Goal: Task Accomplishment & Management: Manage account settings

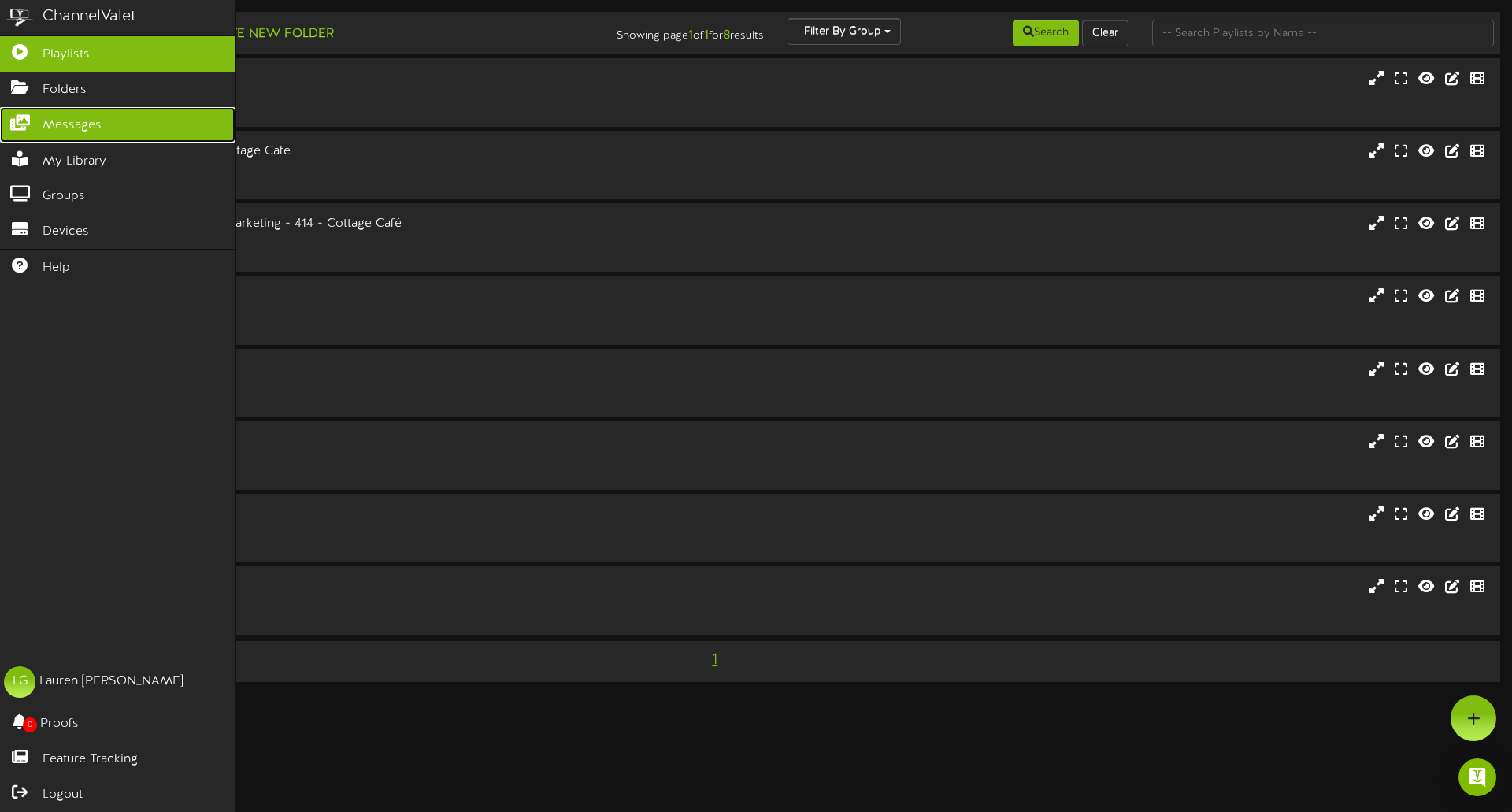
click at [79, 127] on span "Messages" at bounding box center [72, 125] width 59 height 18
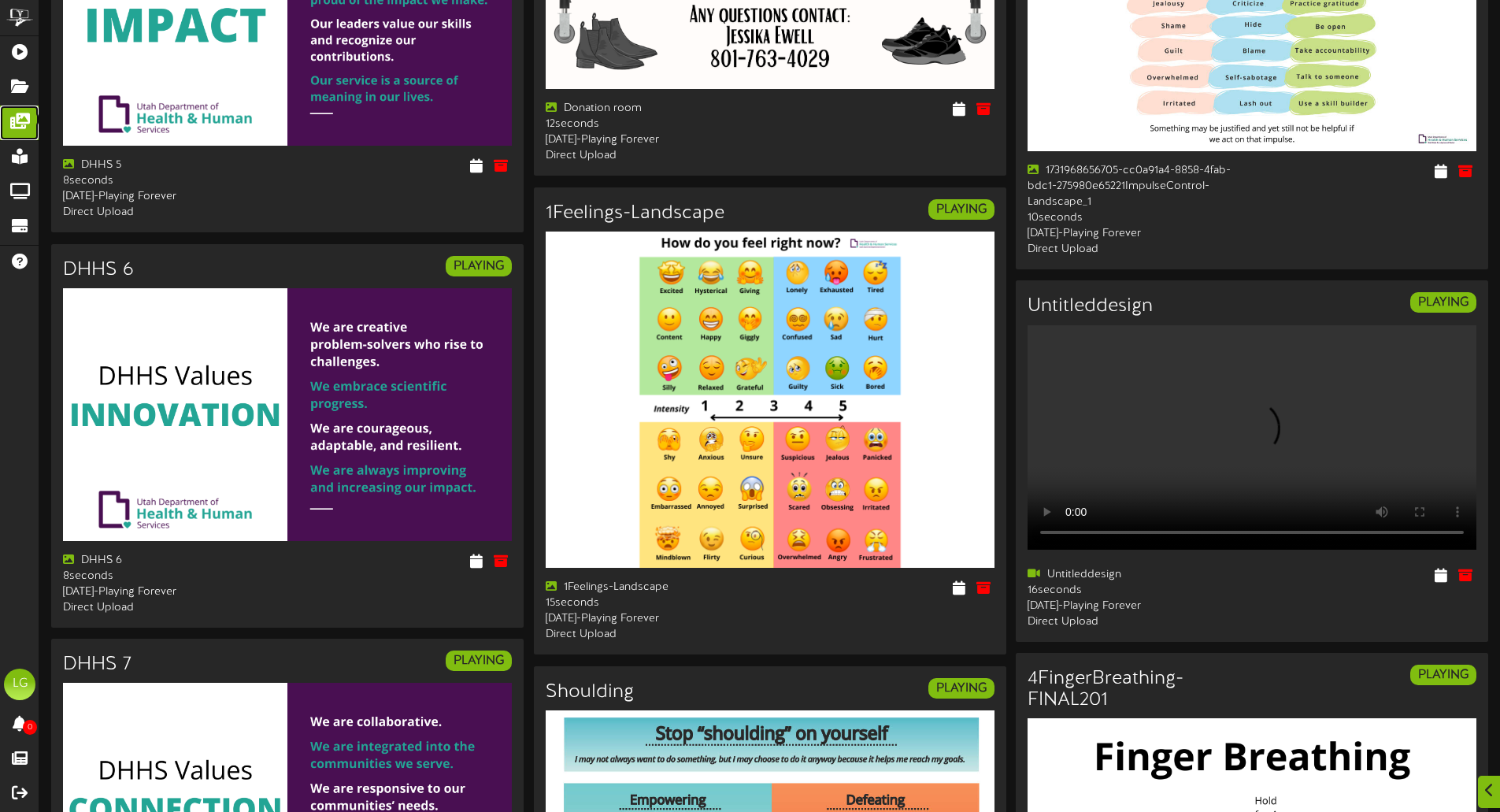
scroll to position [2490, 0]
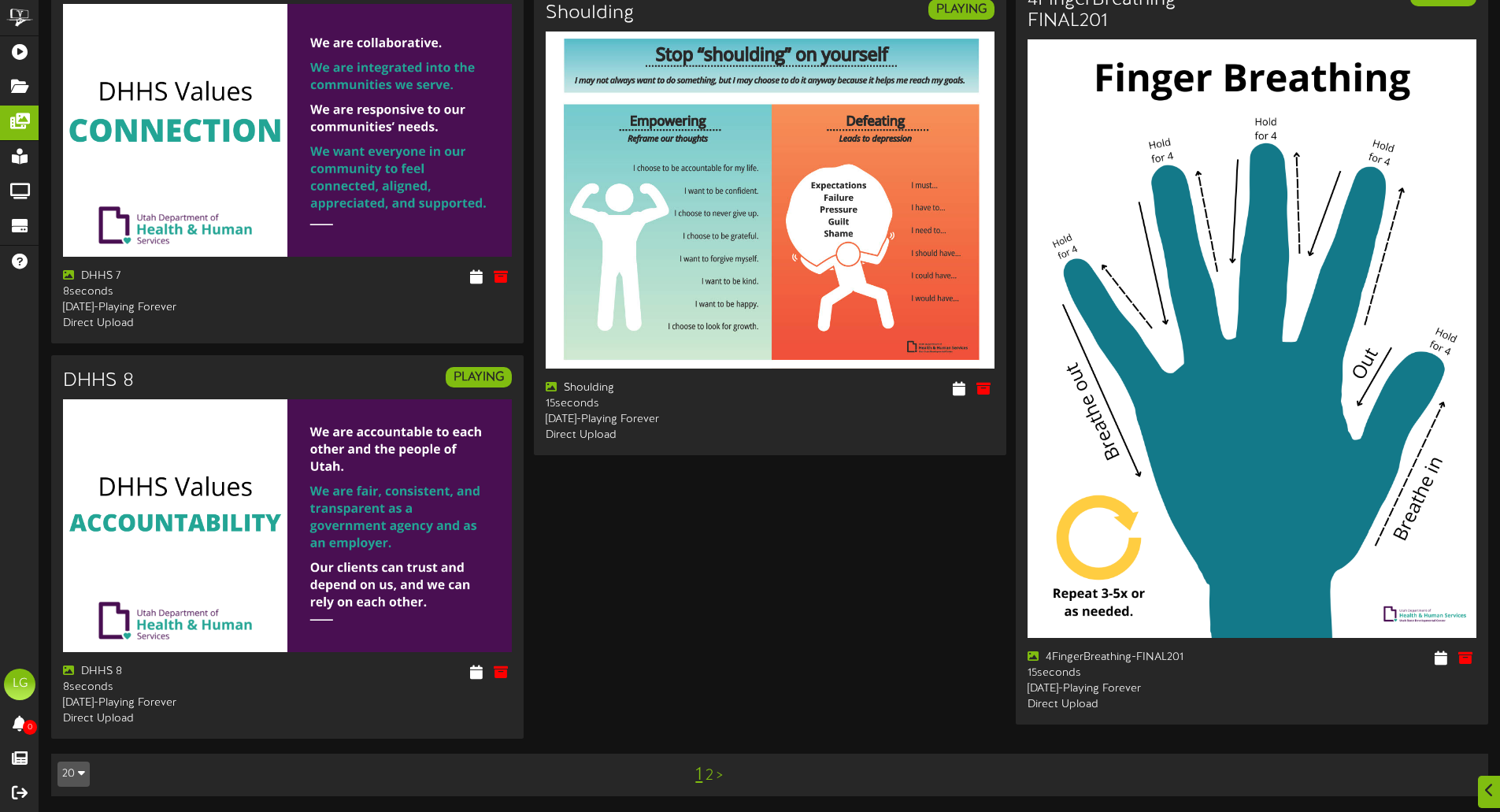
click at [722, 777] on link ">" at bounding box center [719, 776] width 6 height 17
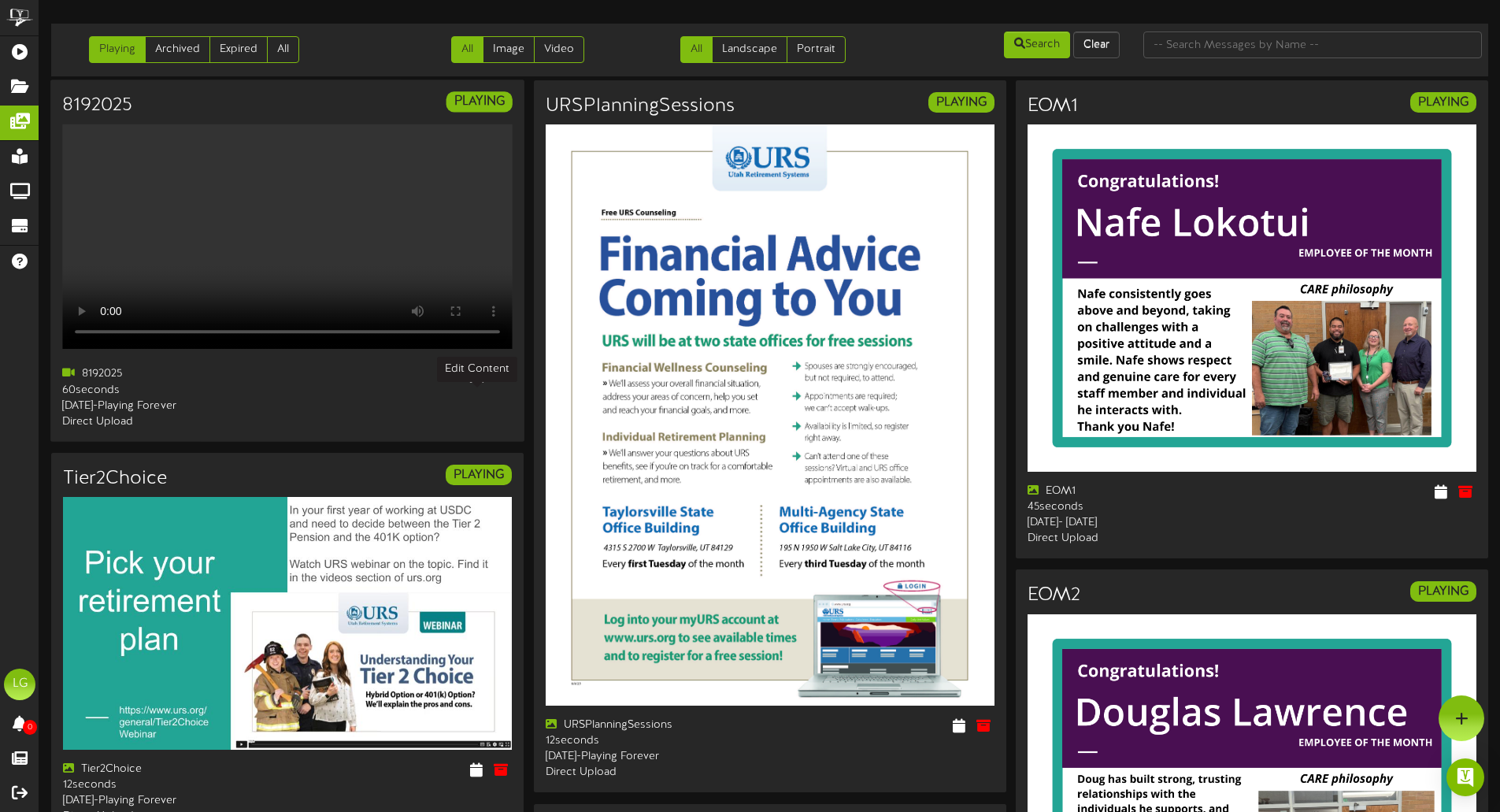
click at [480, 382] on icon at bounding box center [477, 374] width 15 height 17
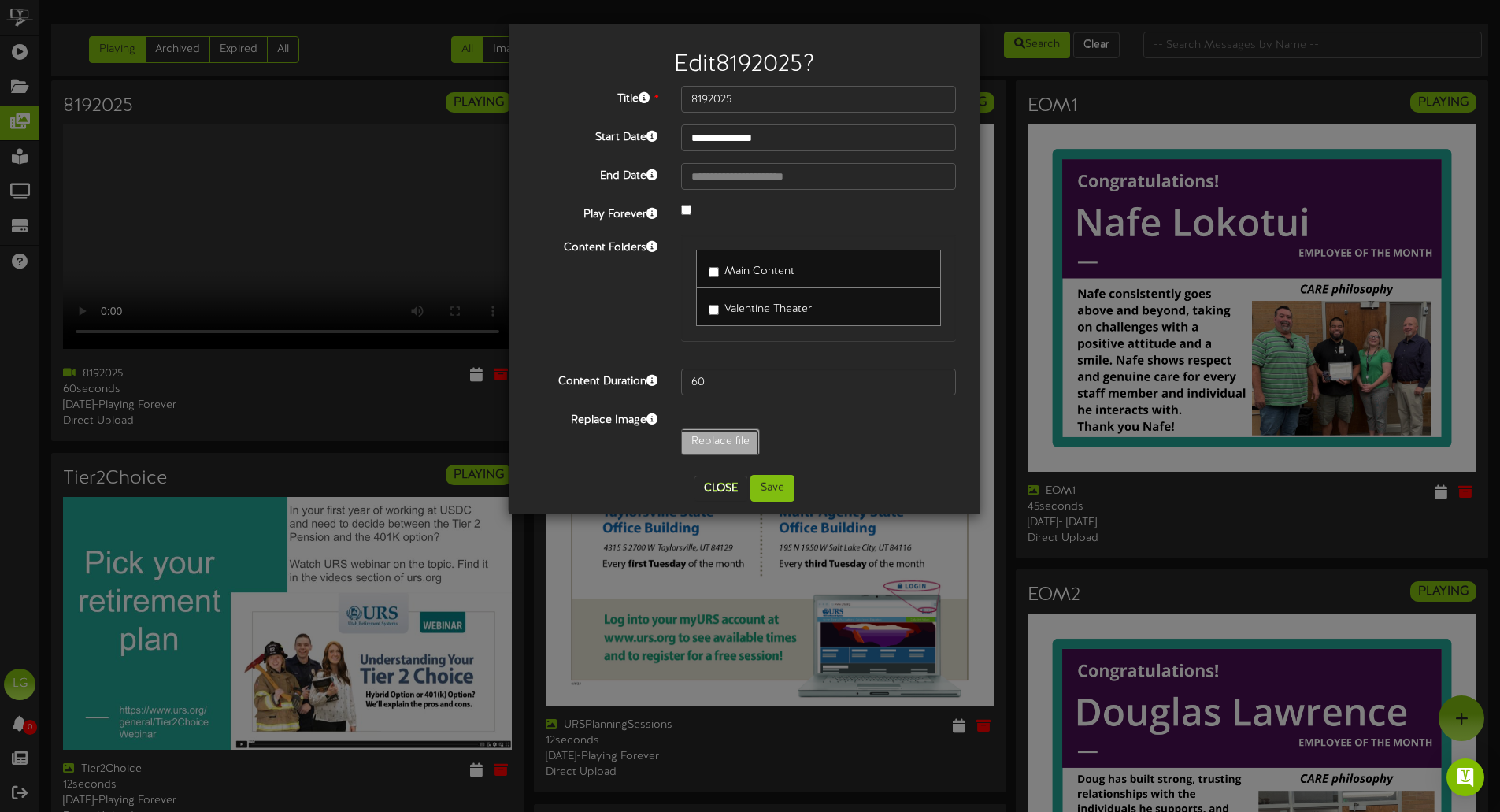
type input "**********"
type input "8262025"
click at [935, 380] on input "58" at bounding box center [818, 381] width 275 height 27
click at [935, 380] on input "59" at bounding box center [818, 381] width 275 height 27
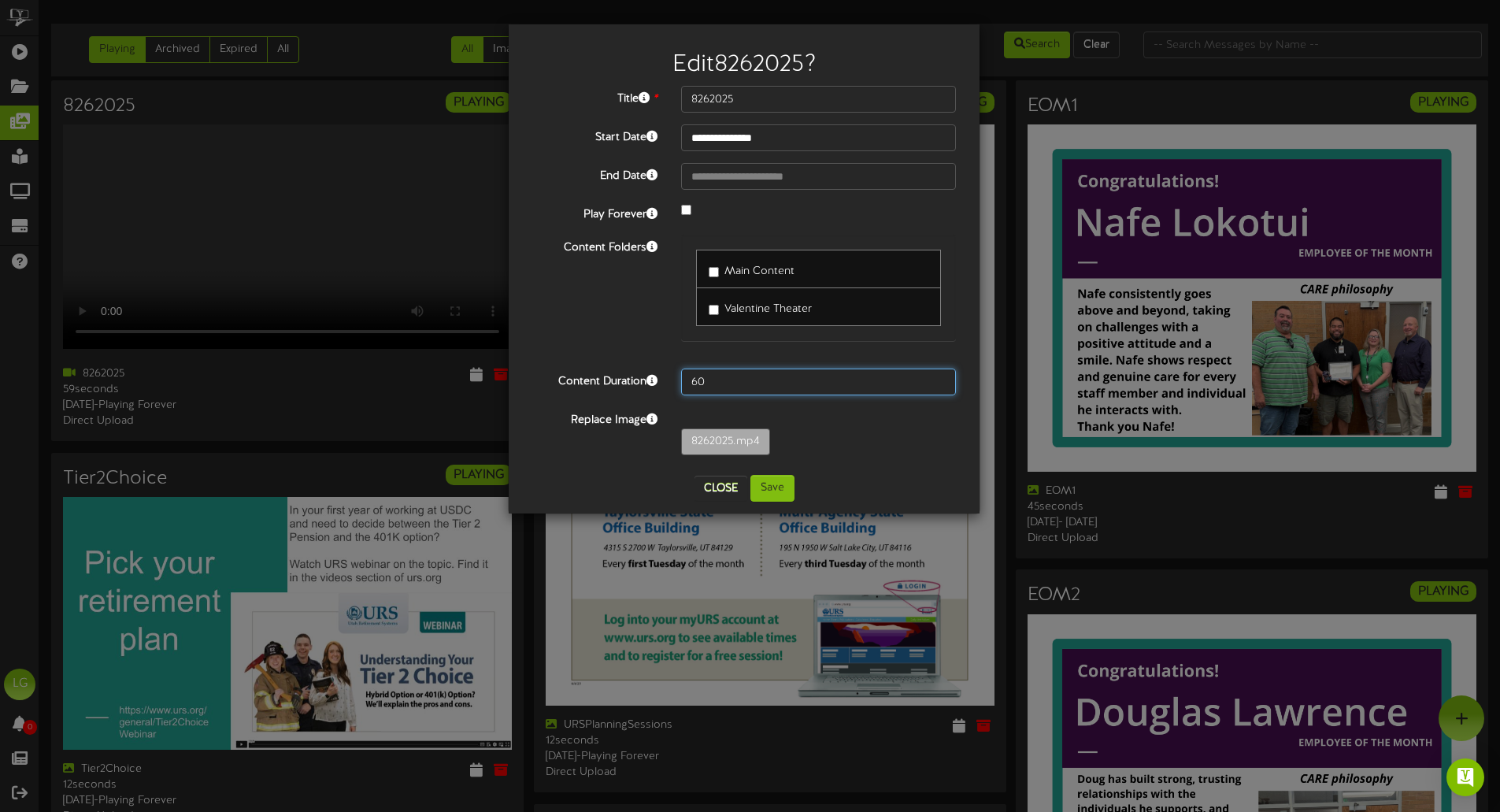
type input "60"
click at [935, 380] on input "60" at bounding box center [818, 381] width 275 height 27
click at [787, 487] on button "Save" at bounding box center [772, 488] width 44 height 27
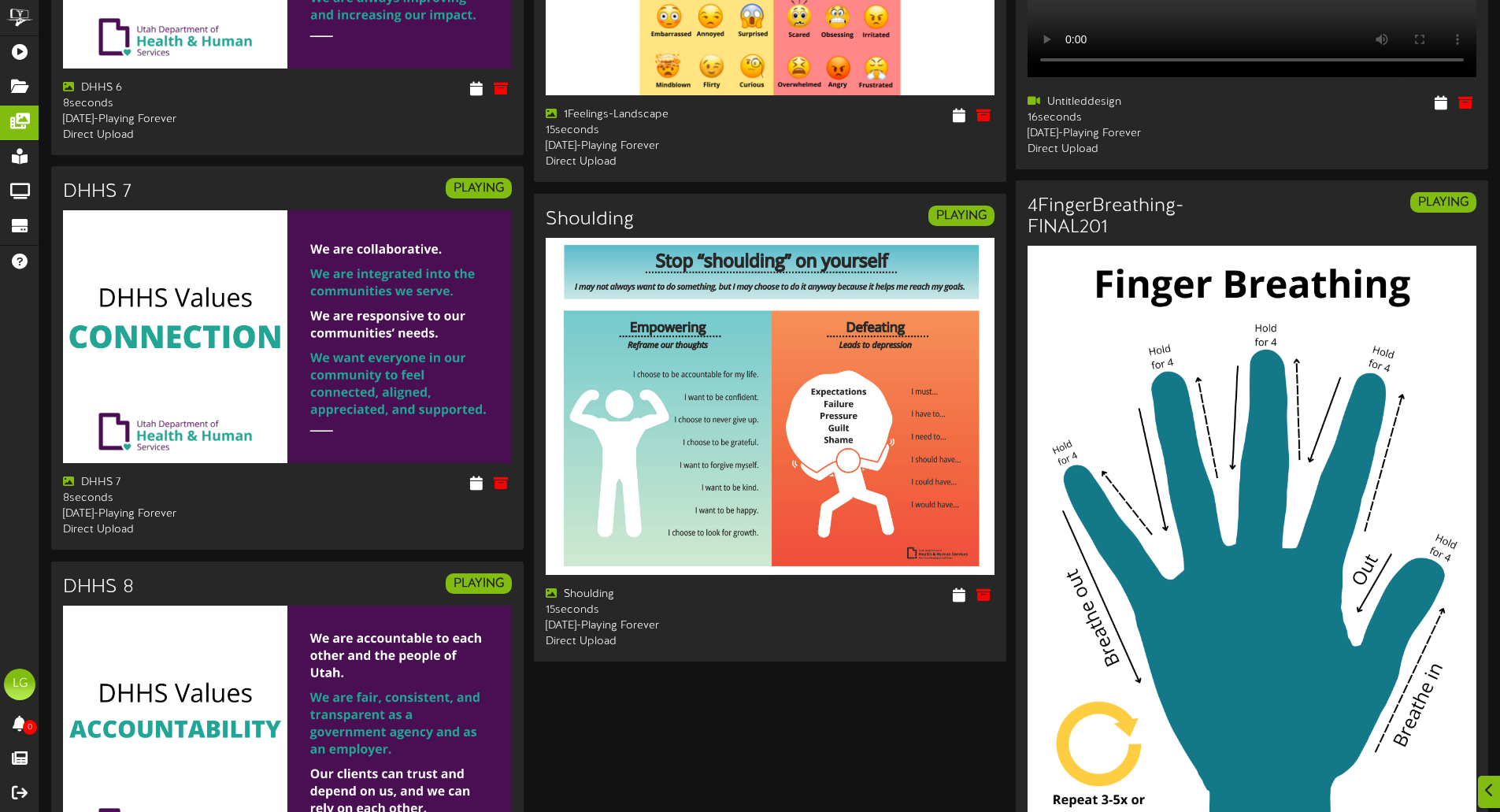
scroll to position [2490, 0]
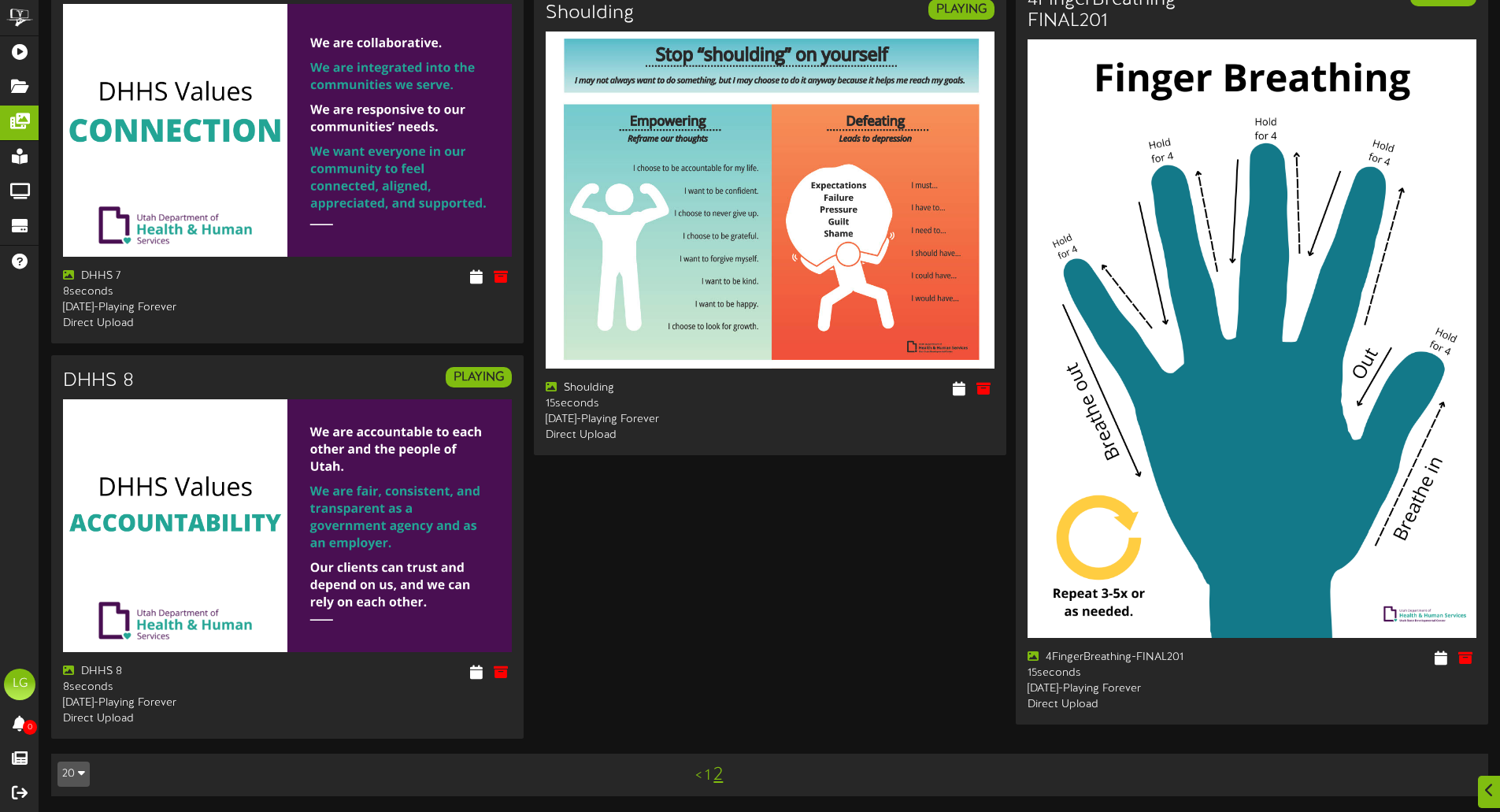
click at [721, 778] on link "2" at bounding box center [718, 775] width 10 height 21
